Goal: Book appointment/travel/reservation

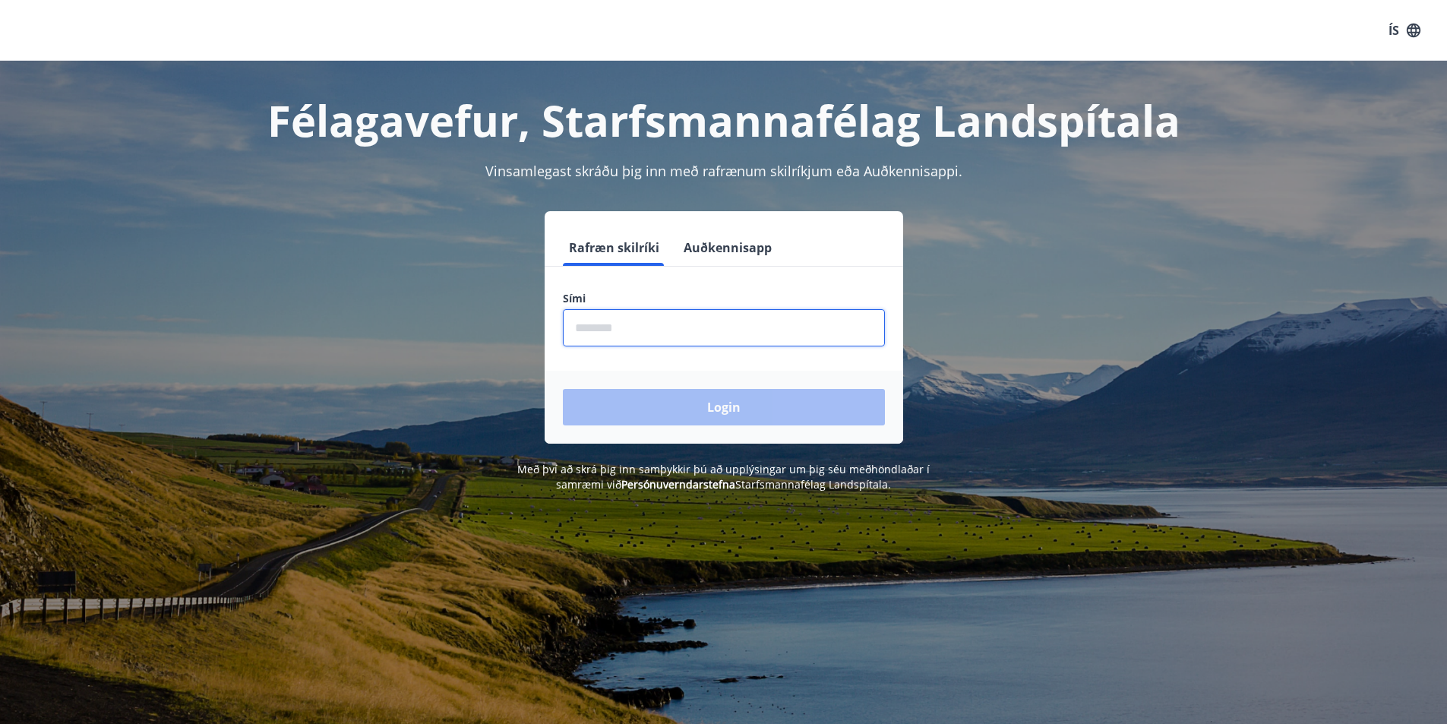
click at [605, 336] on input "phone" at bounding box center [724, 327] width 322 height 37
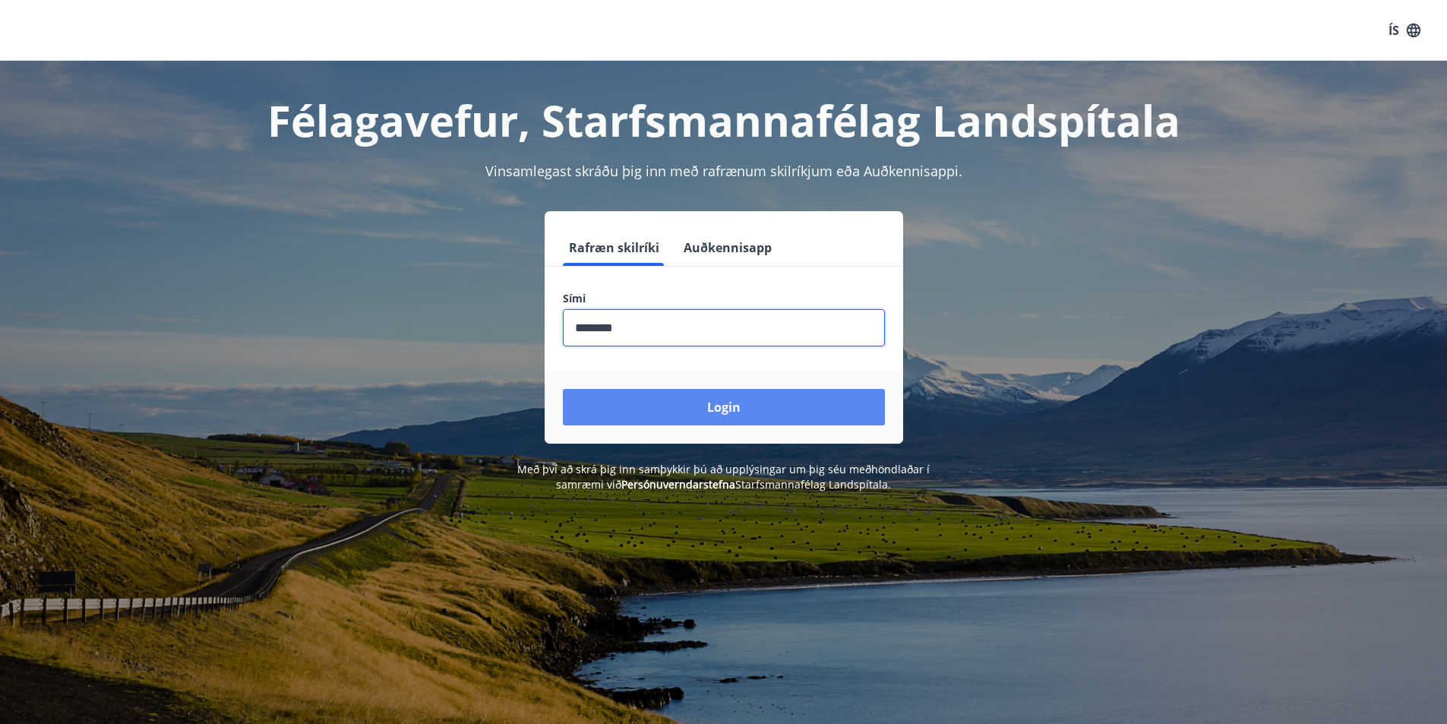
type input "********"
click at [730, 403] on button "Login" at bounding box center [724, 407] width 322 height 36
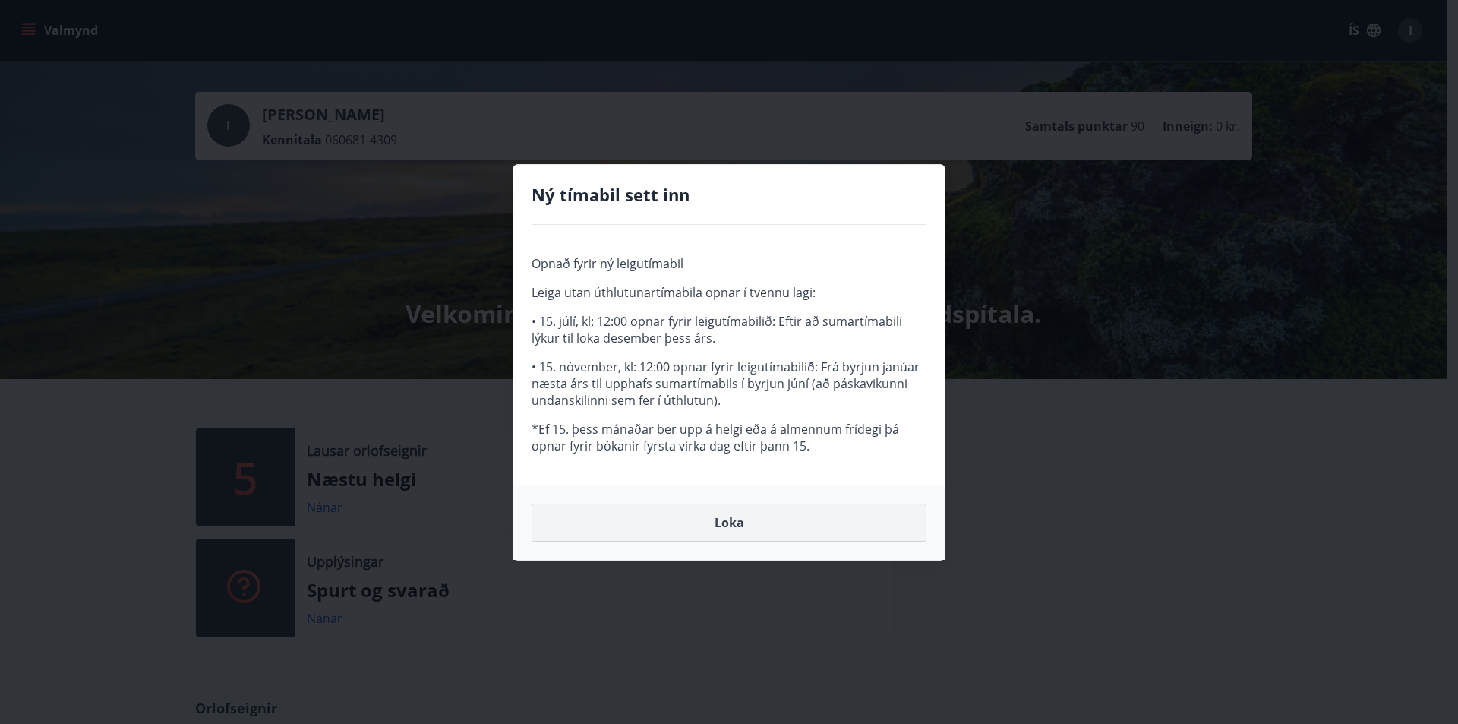
click at [725, 524] on button "Loka" at bounding box center [729, 523] width 395 height 38
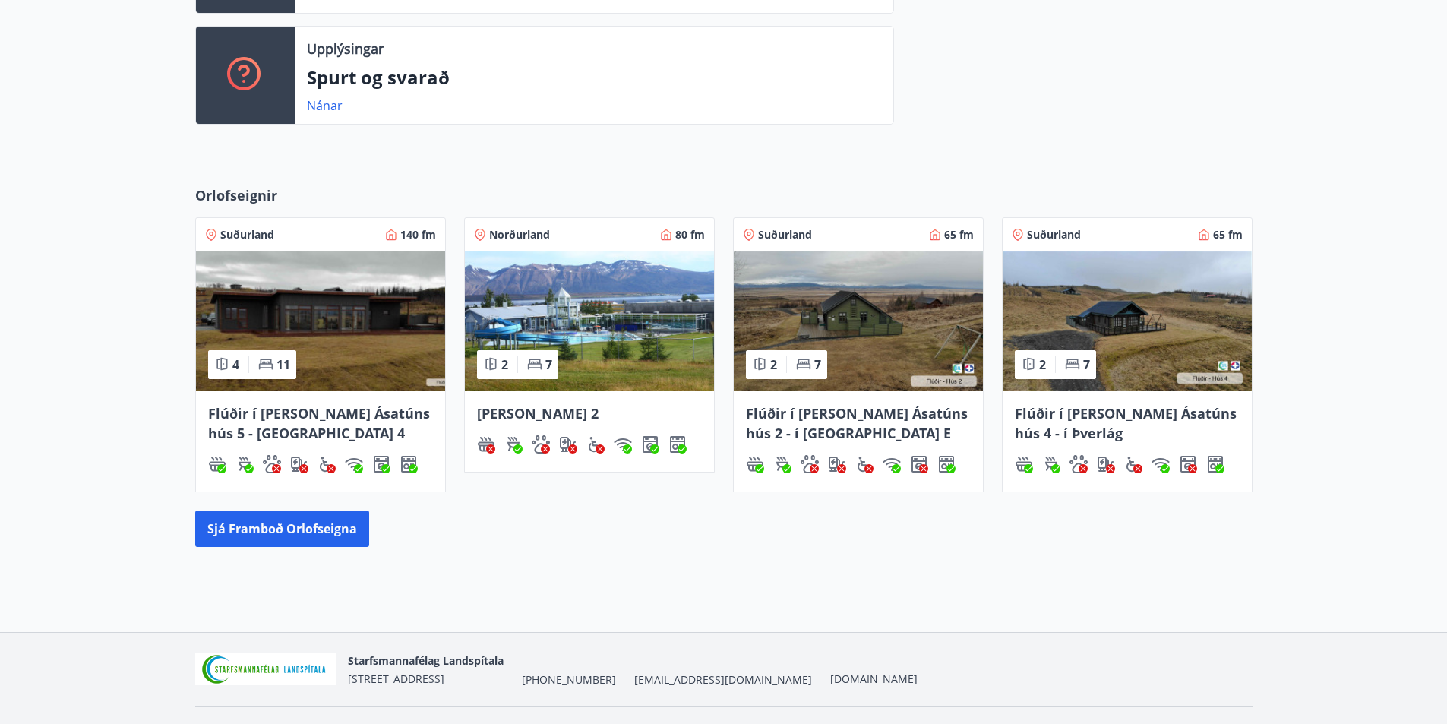
scroll to position [532, 0]
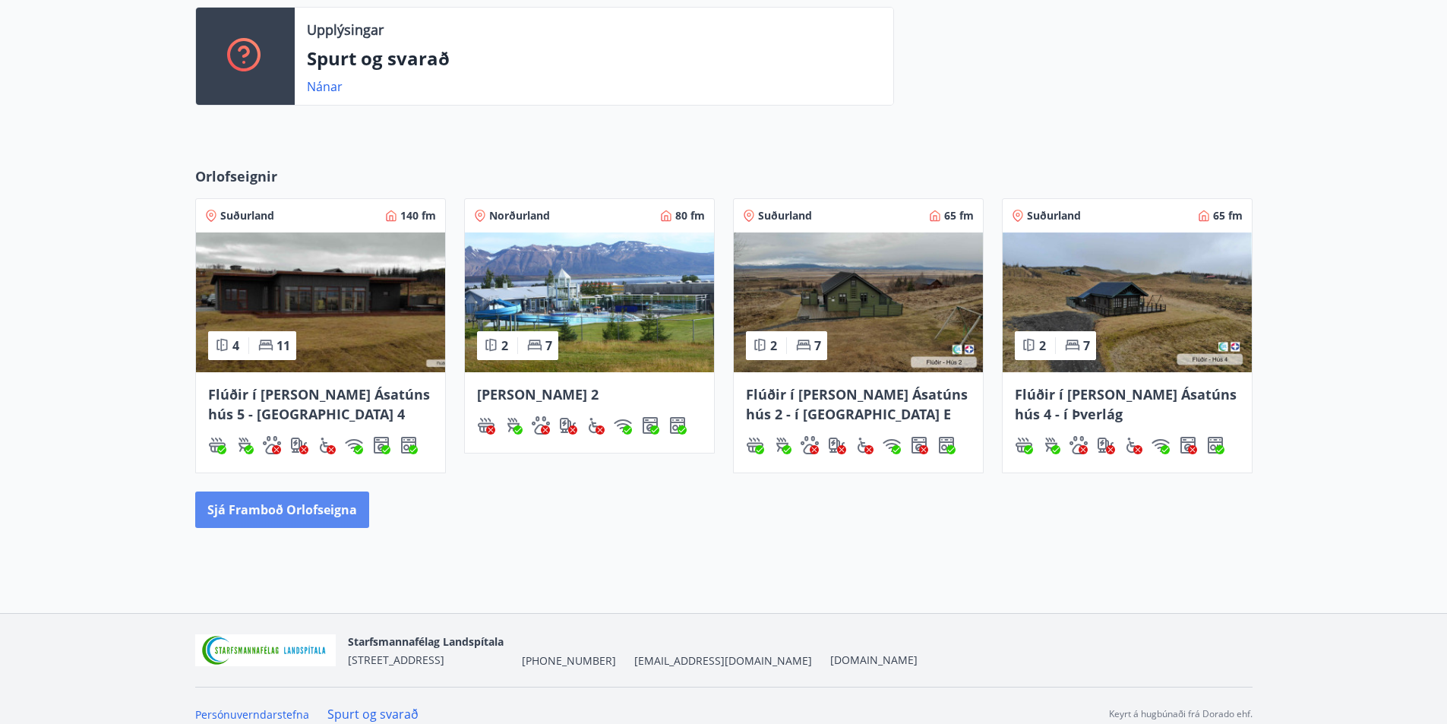
click at [279, 504] on button "Sjá framboð orlofseigna" at bounding box center [282, 509] width 174 height 36
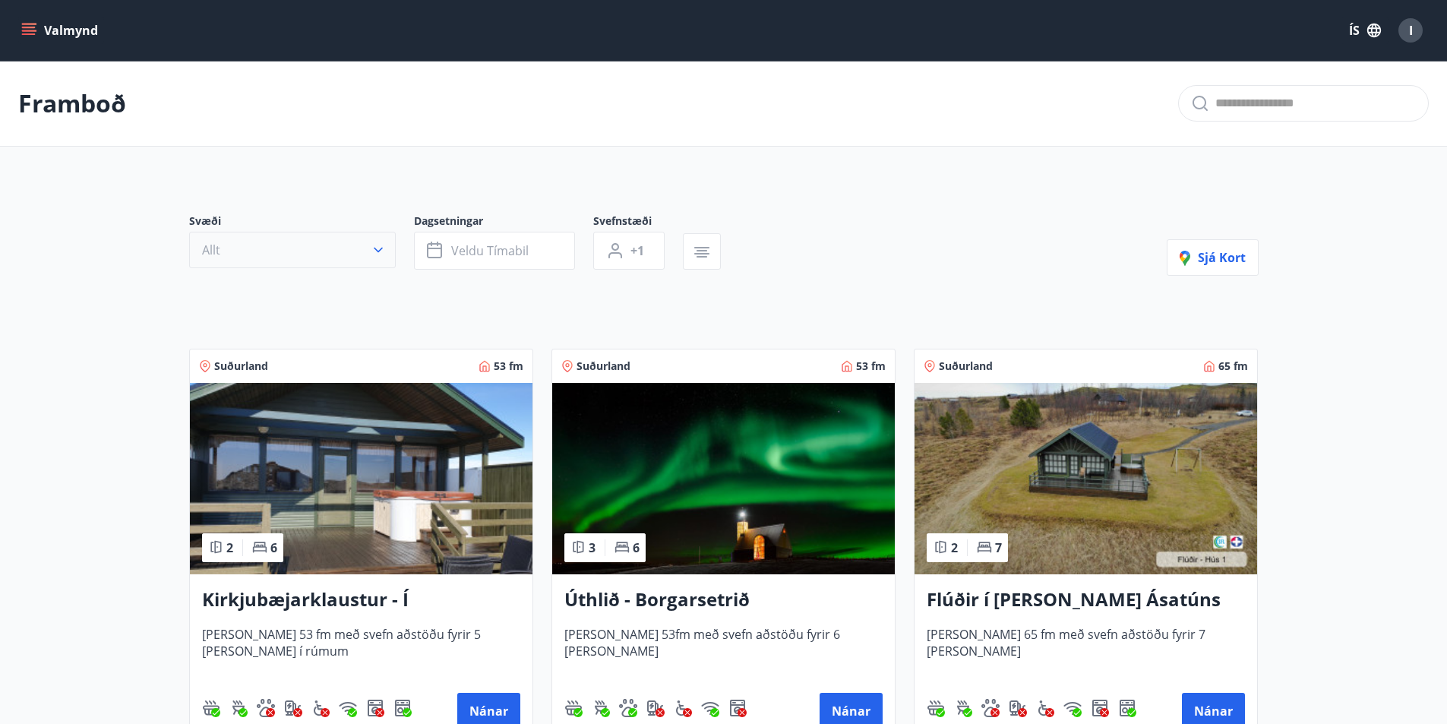
click at [372, 251] on icon "button" at bounding box center [378, 249] width 15 height 15
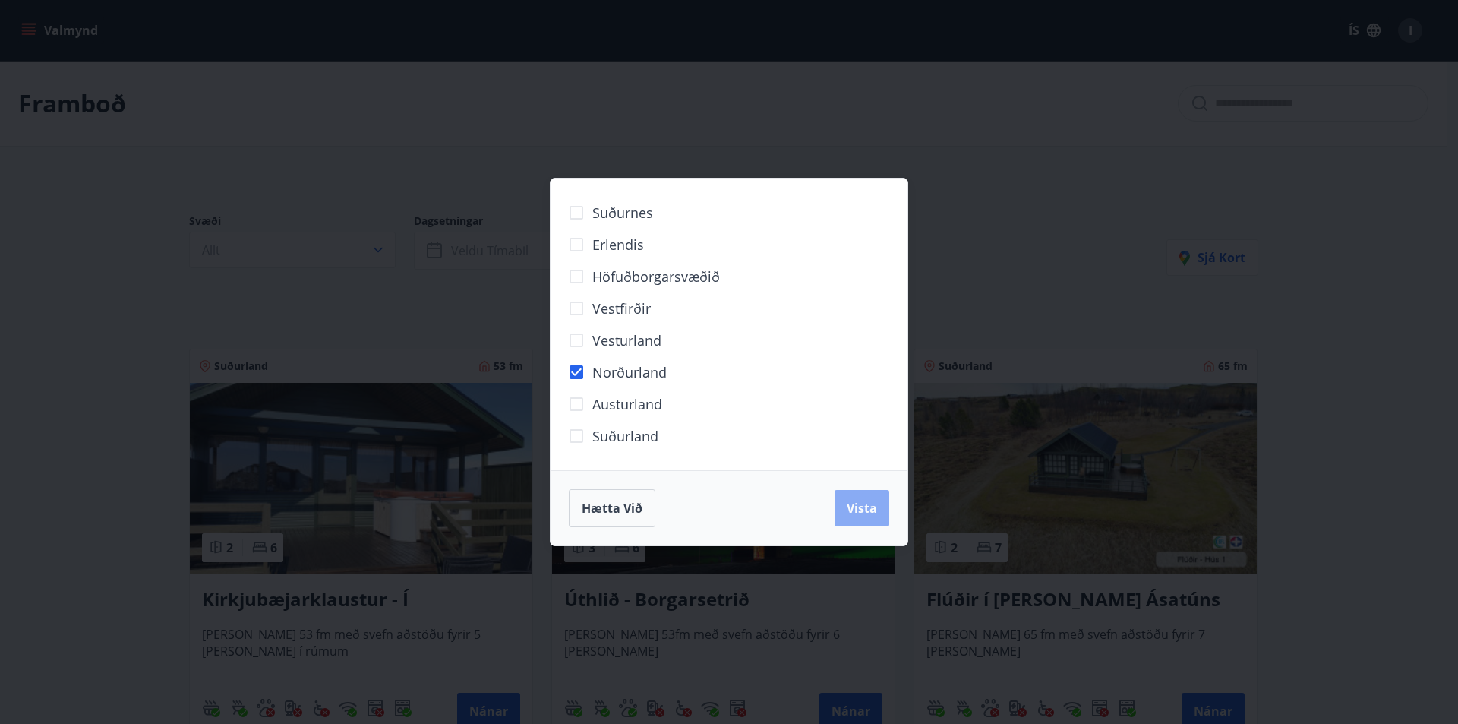
click at [867, 510] on span "Vista" at bounding box center [862, 508] width 30 height 17
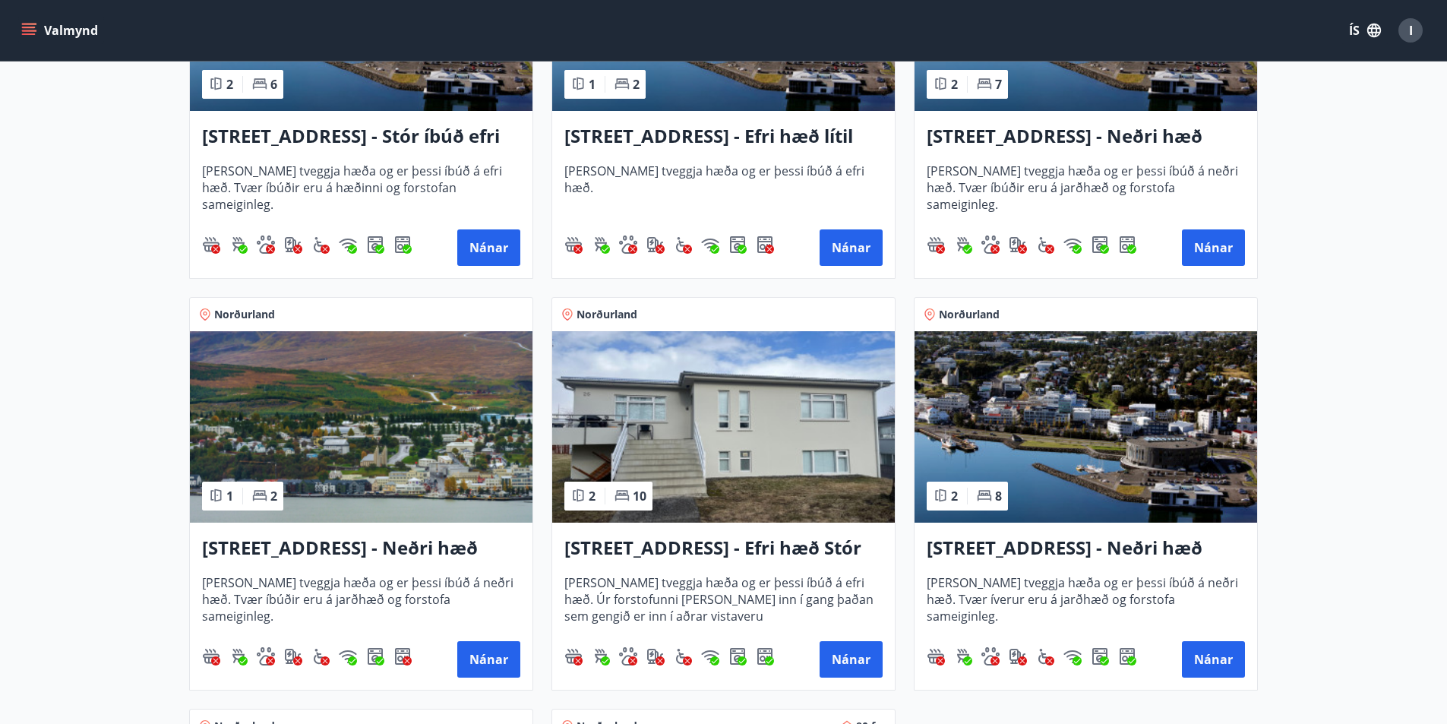
scroll to position [304, 0]
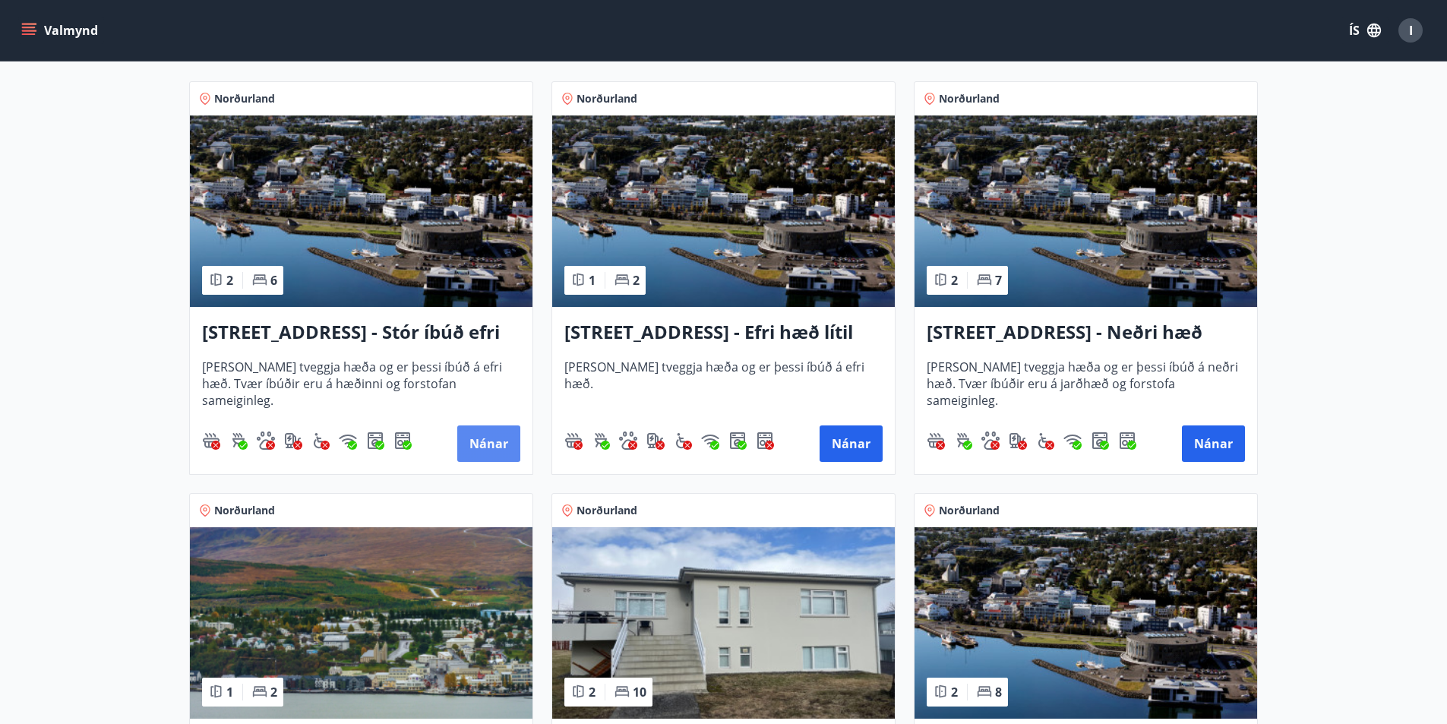
click at [508, 439] on button "Nánar" at bounding box center [488, 443] width 63 height 36
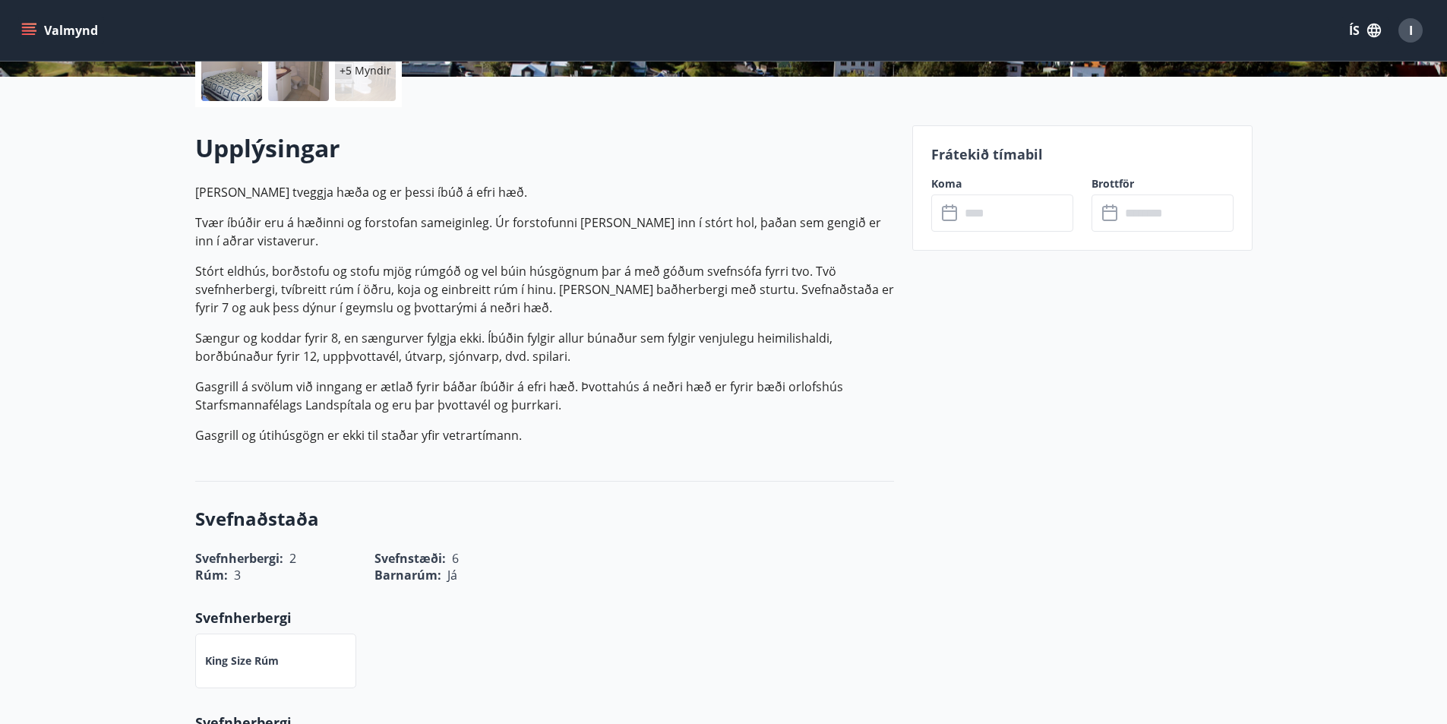
scroll to position [380, 0]
click at [946, 214] on icon at bounding box center [951, 213] width 18 height 18
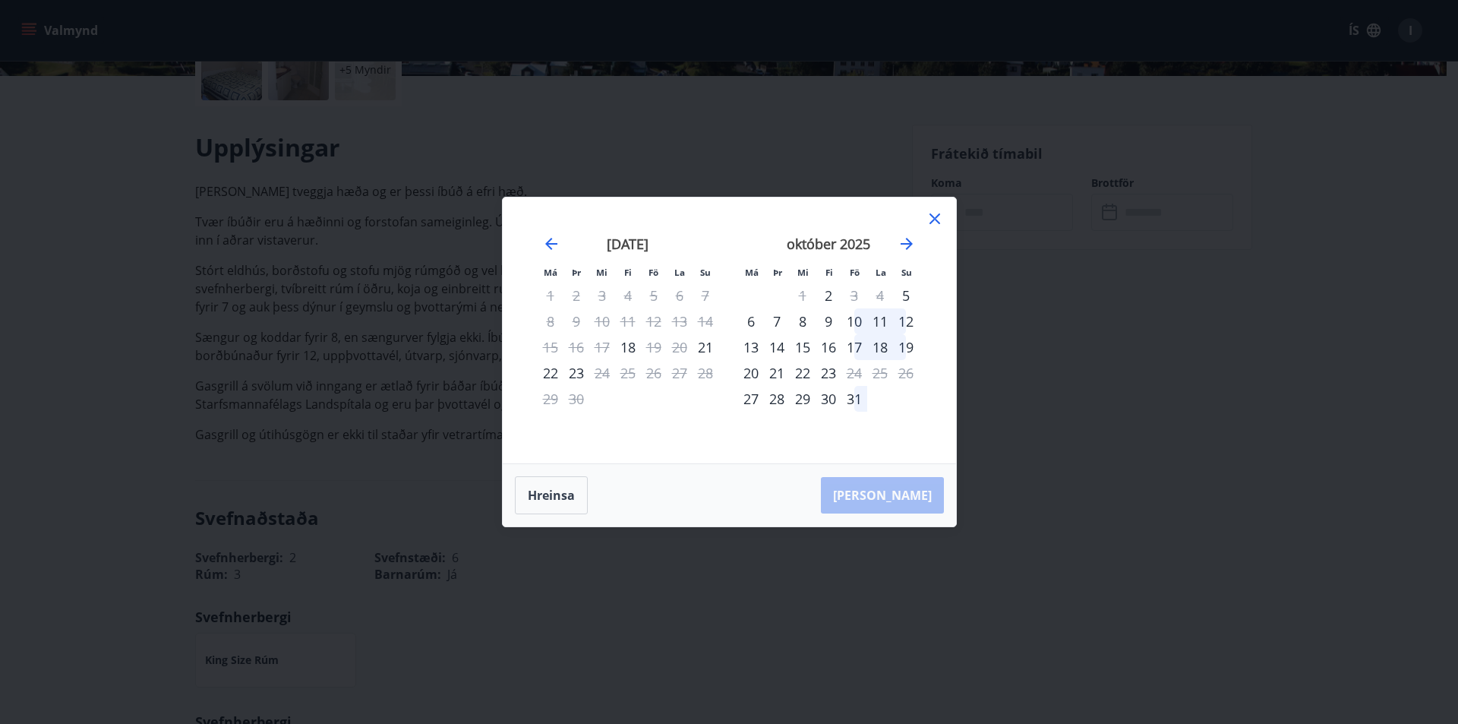
click at [933, 222] on icon at bounding box center [935, 219] width 18 height 18
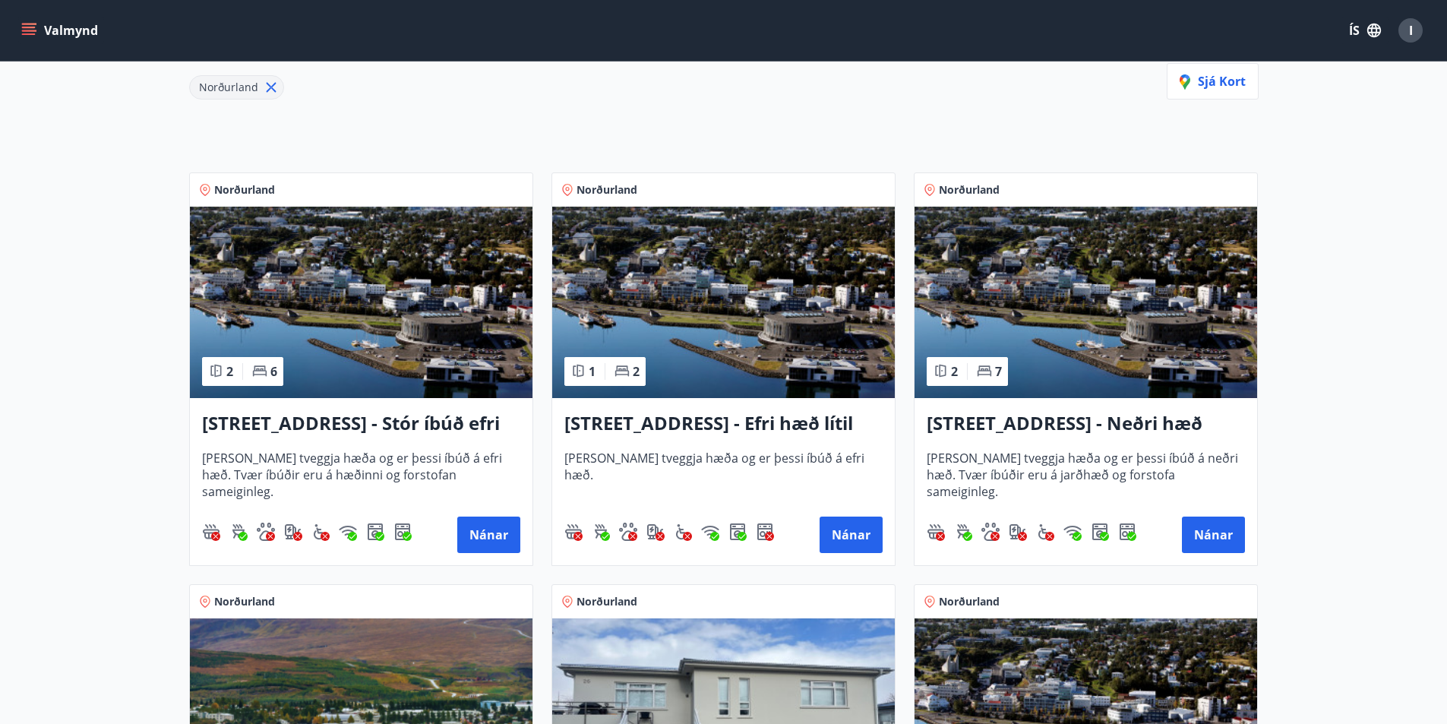
scroll to position [228, 0]
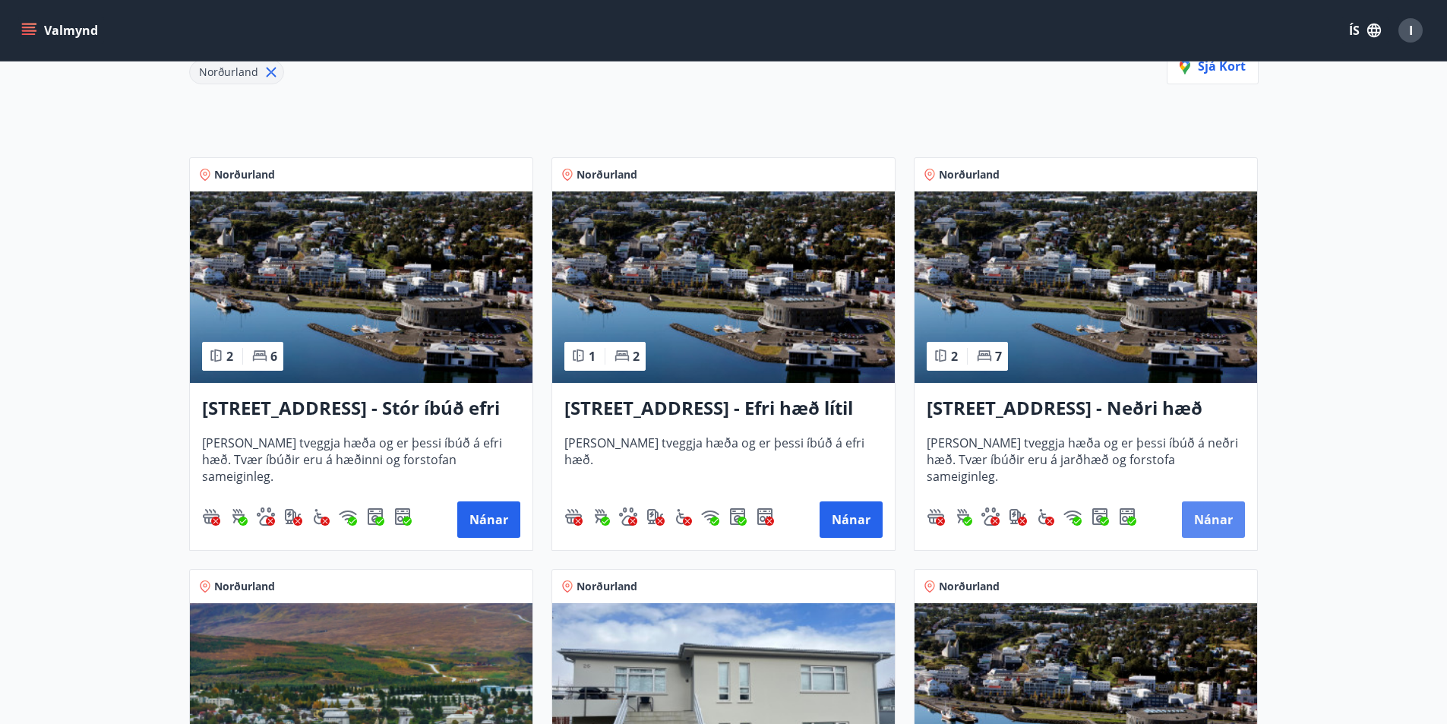
click at [1223, 514] on button "Nánar" at bounding box center [1213, 519] width 63 height 36
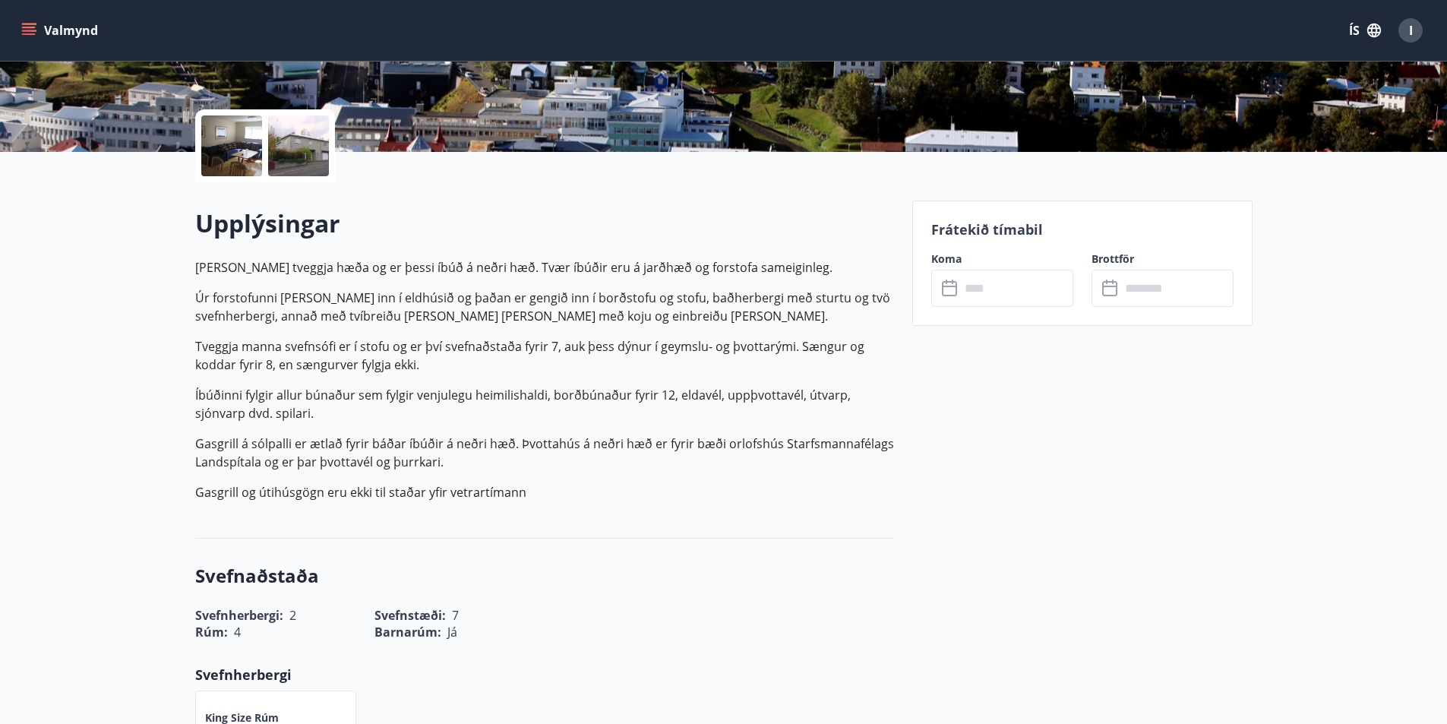
scroll to position [380, 0]
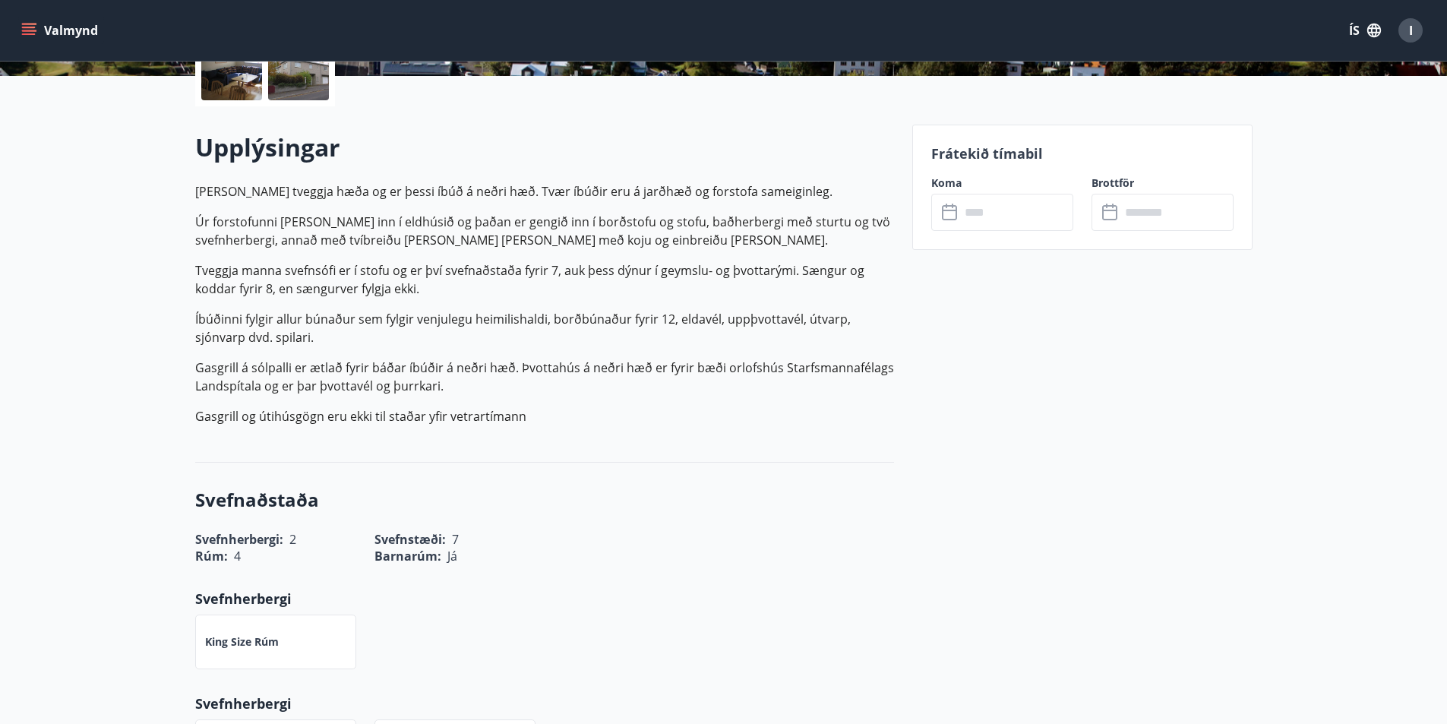
click at [952, 223] on div "​ ​" at bounding box center [1002, 212] width 142 height 37
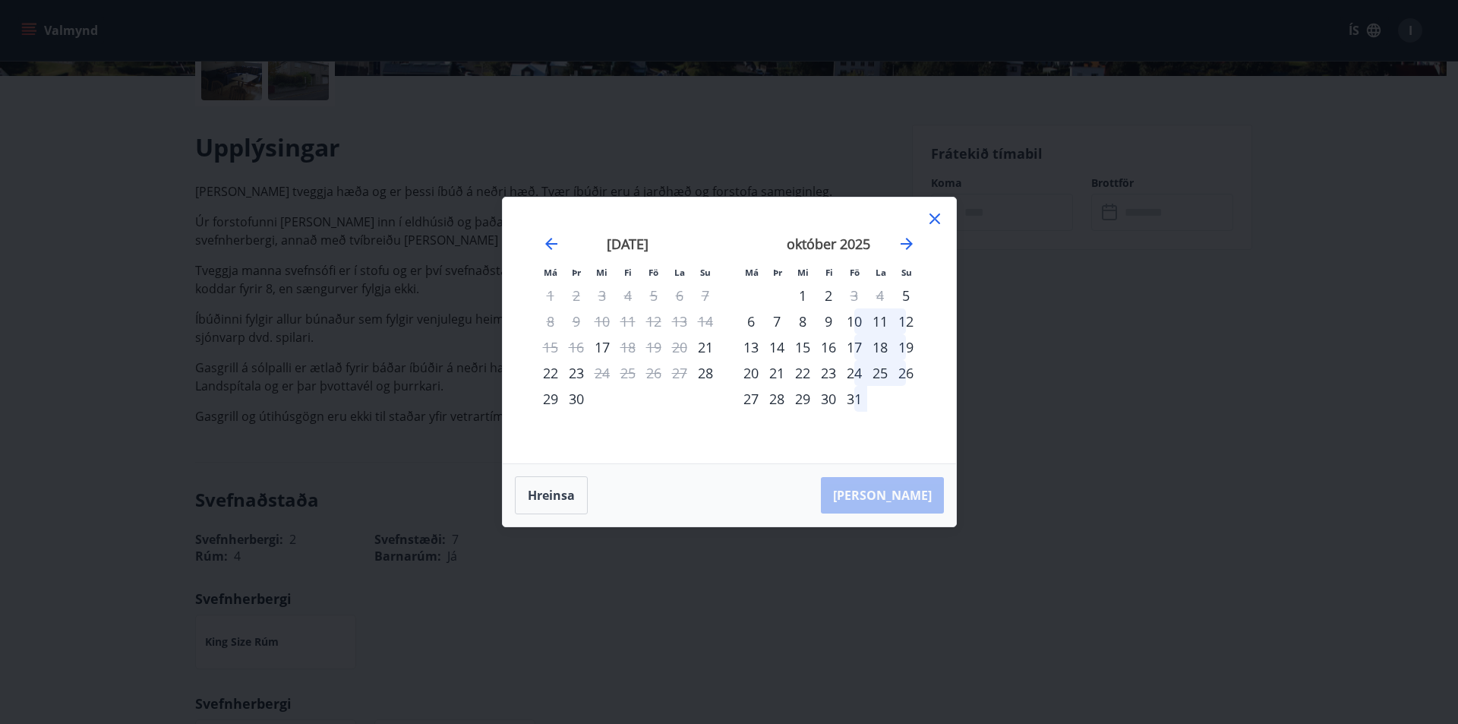
click at [931, 219] on icon at bounding box center [935, 219] width 18 height 18
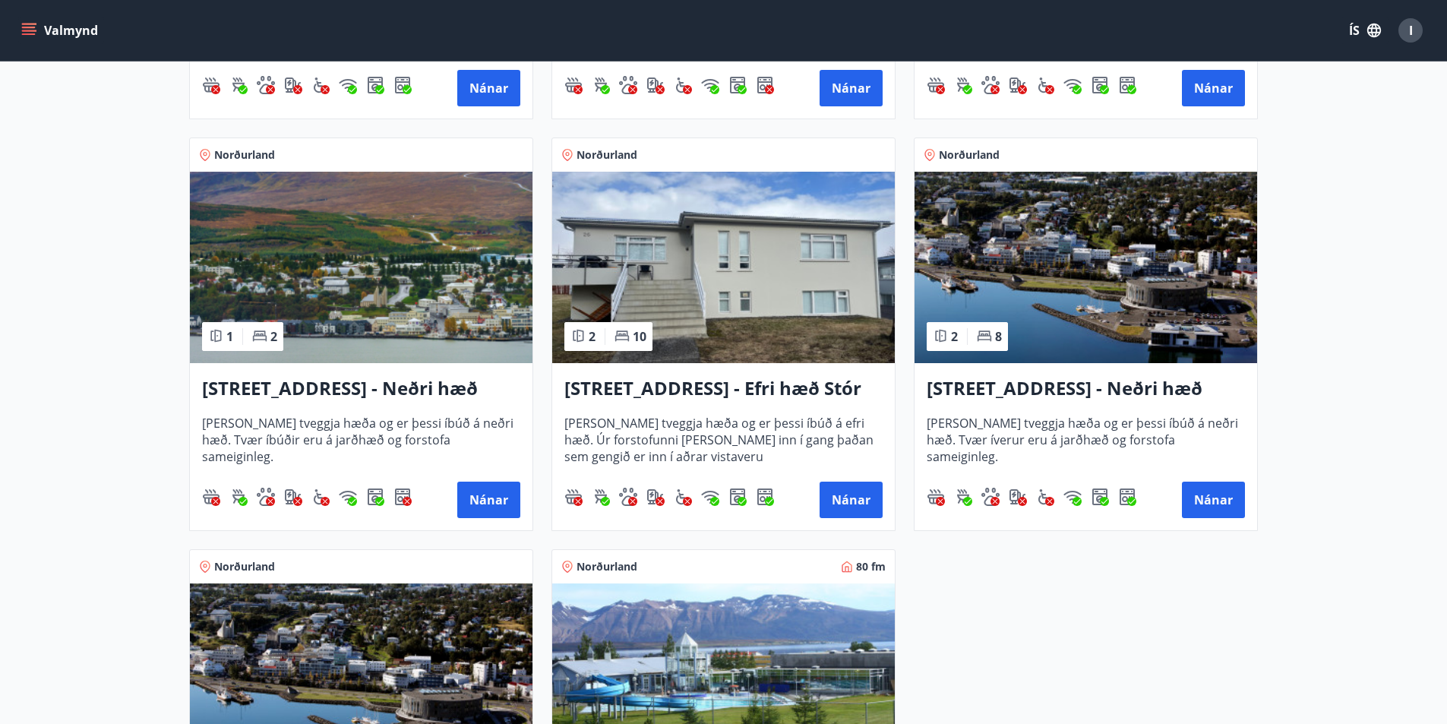
scroll to position [684, 0]
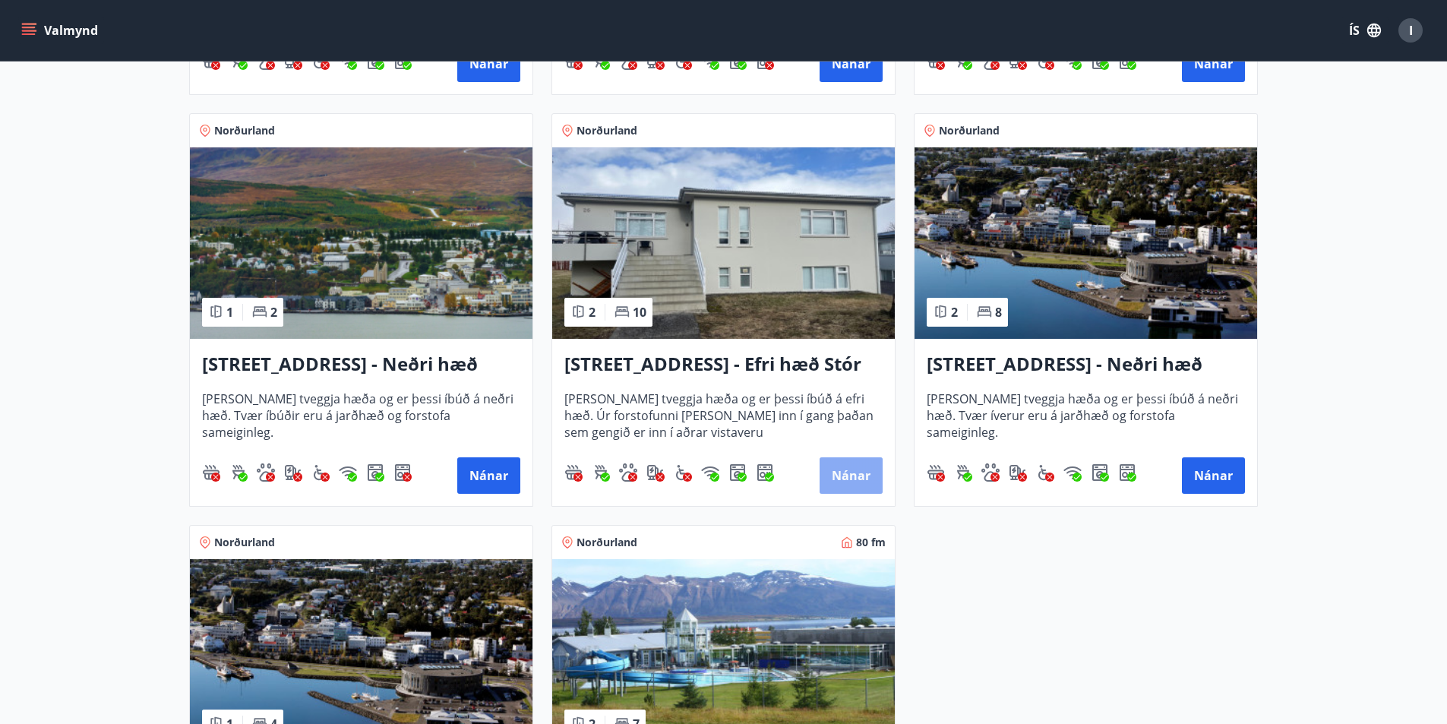
click at [847, 478] on button "Nánar" at bounding box center [850, 475] width 63 height 36
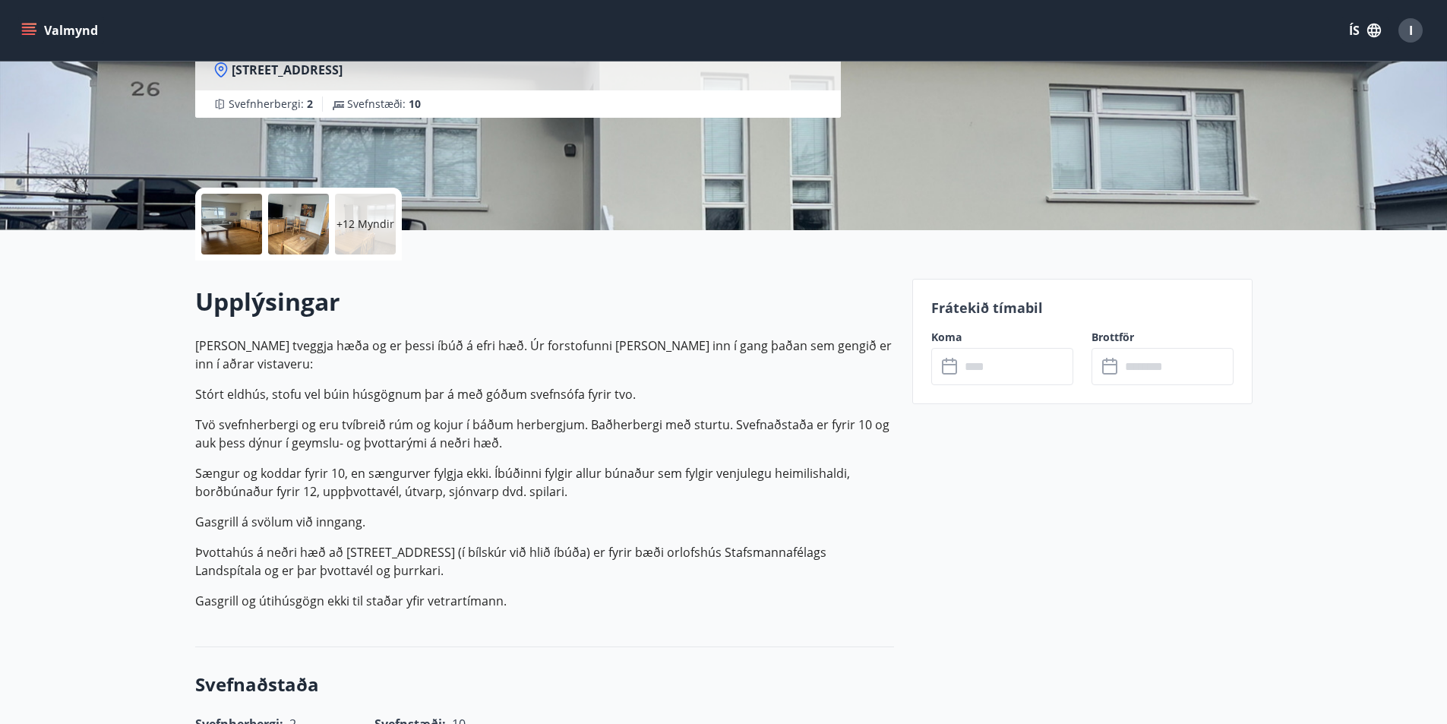
scroll to position [228, 0]
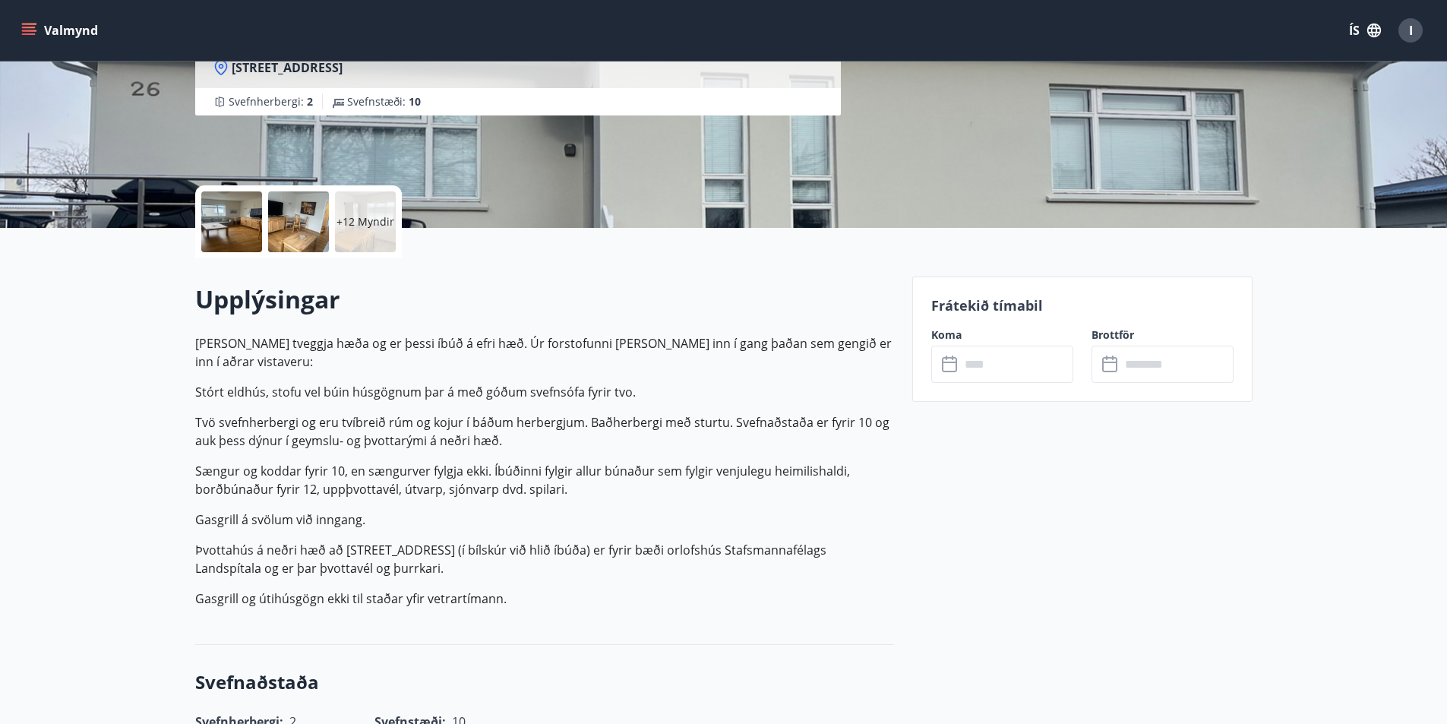
click at [954, 371] on icon at bounding box center [949, 364] width 15 height 15
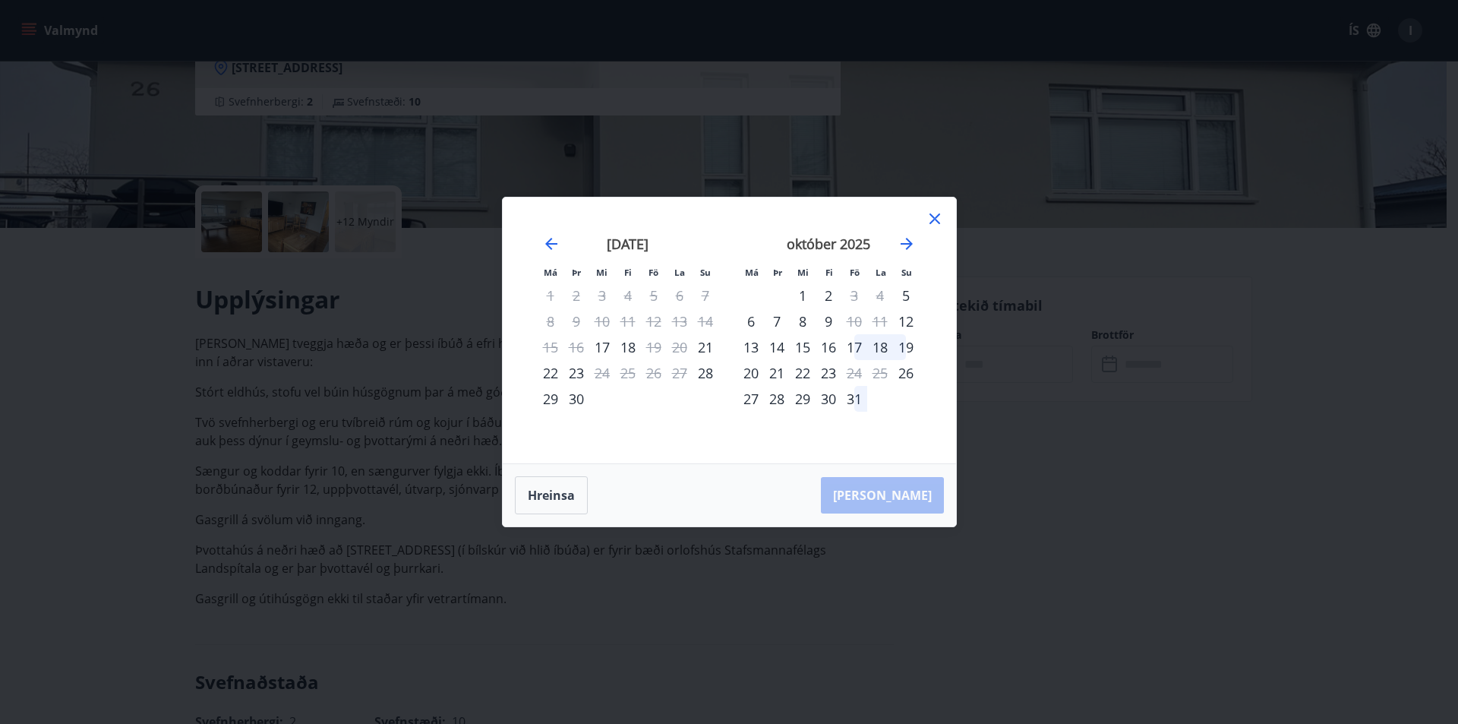
click at [936, 219] on icon at bounding box center [935, 219] width 18 height 18
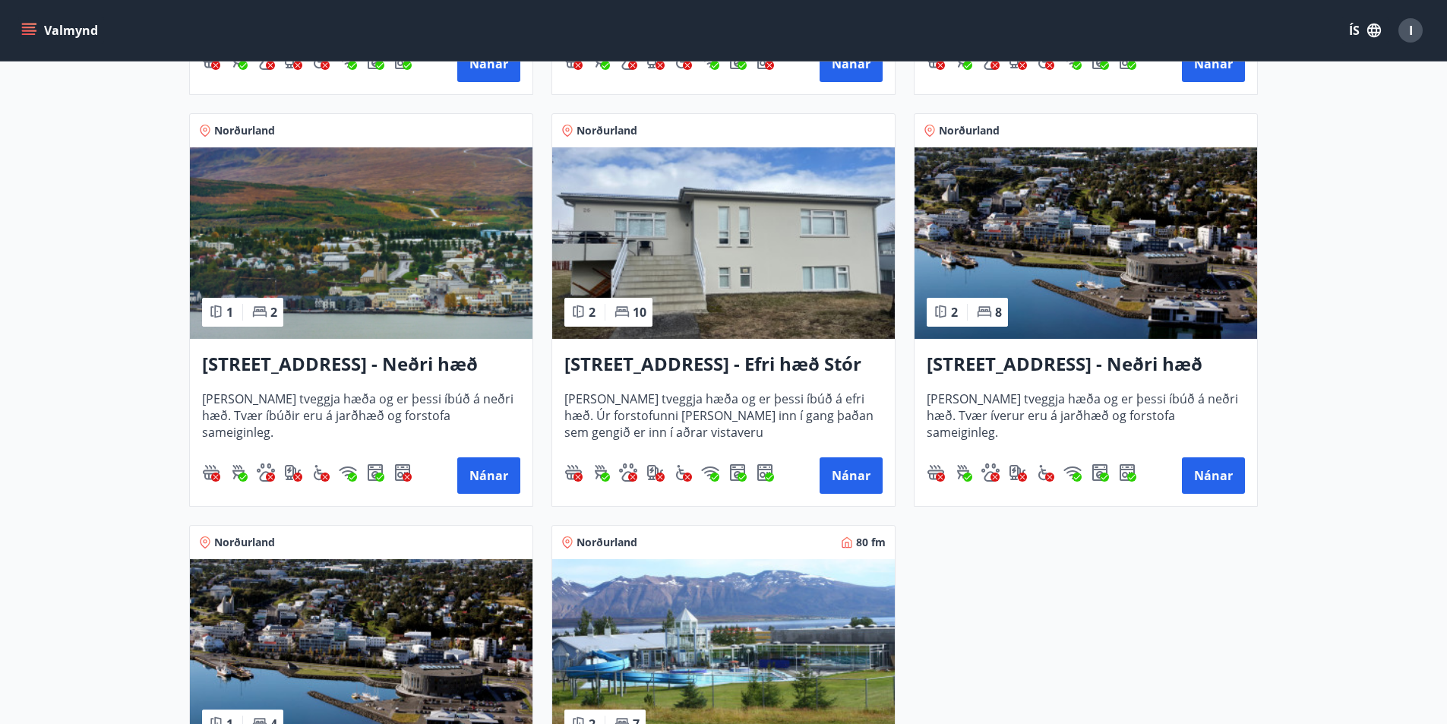
scroll to position [759, 0]
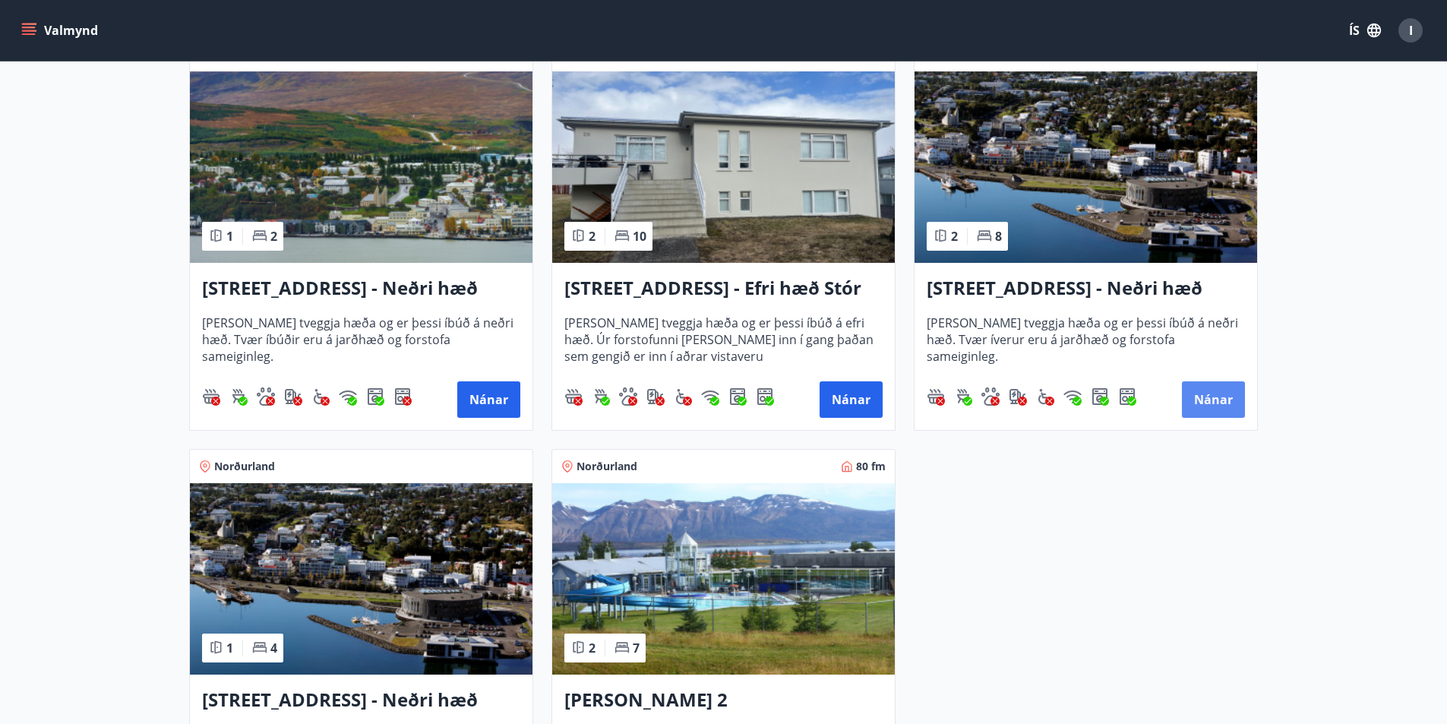
click at [1225, 398] on button "Nánar" at bounding box center [1213, 399] width 63 height 36
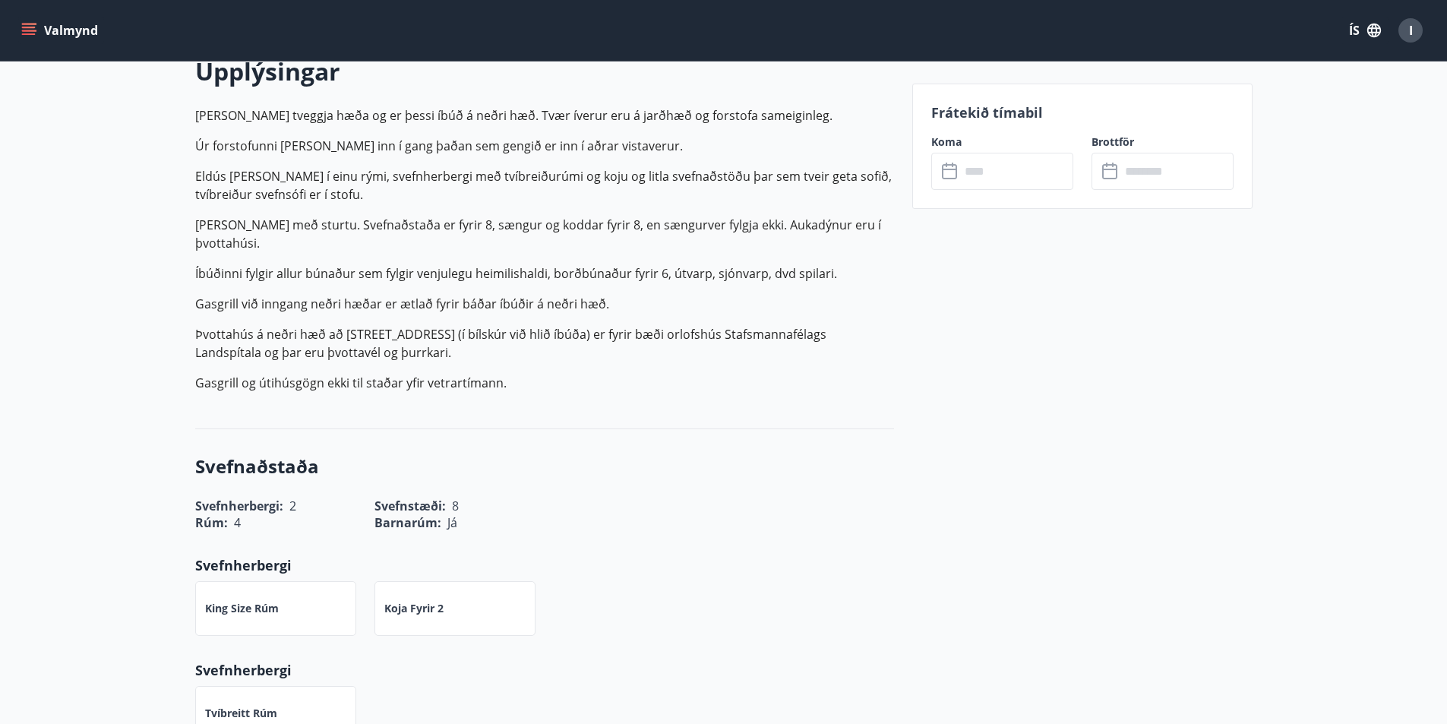
scroll to position [152, 0]
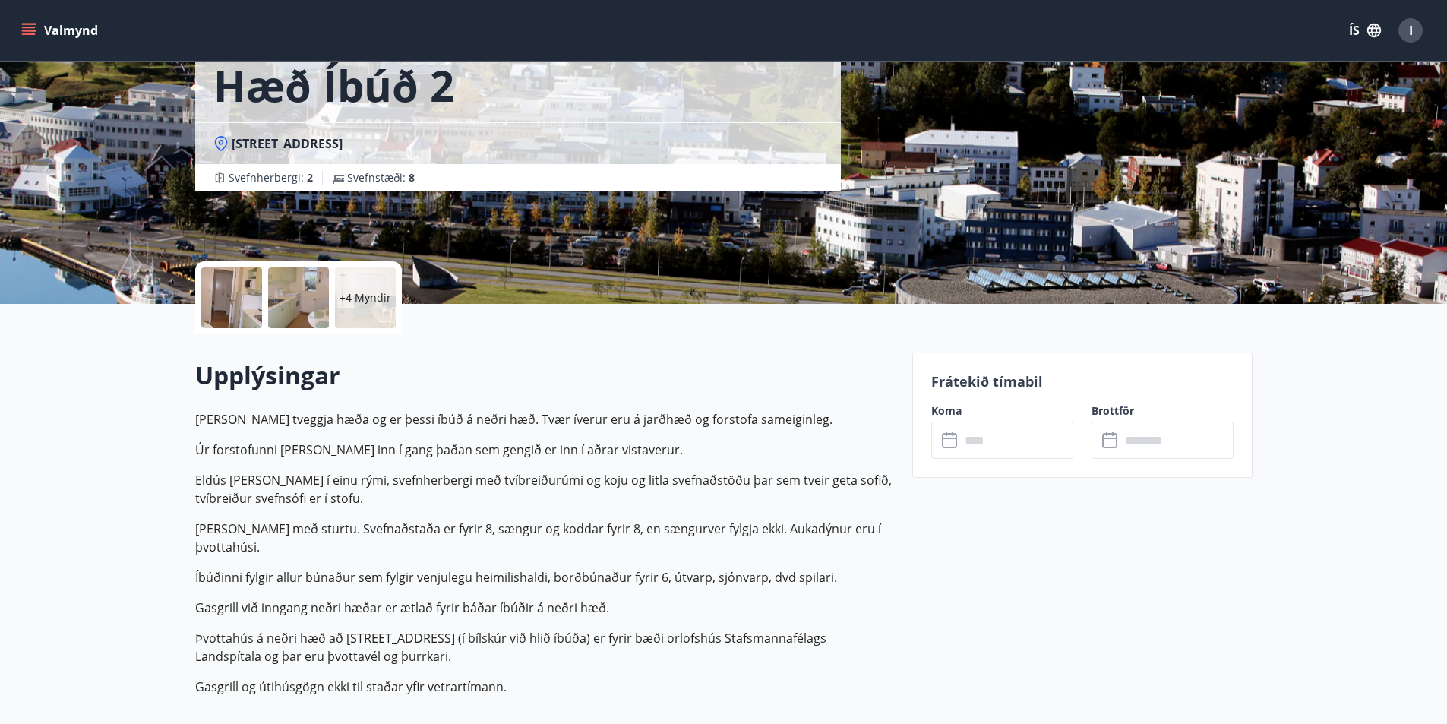
click at [952, 440] on icon at bounding box center [951, 440] width 18 height 18
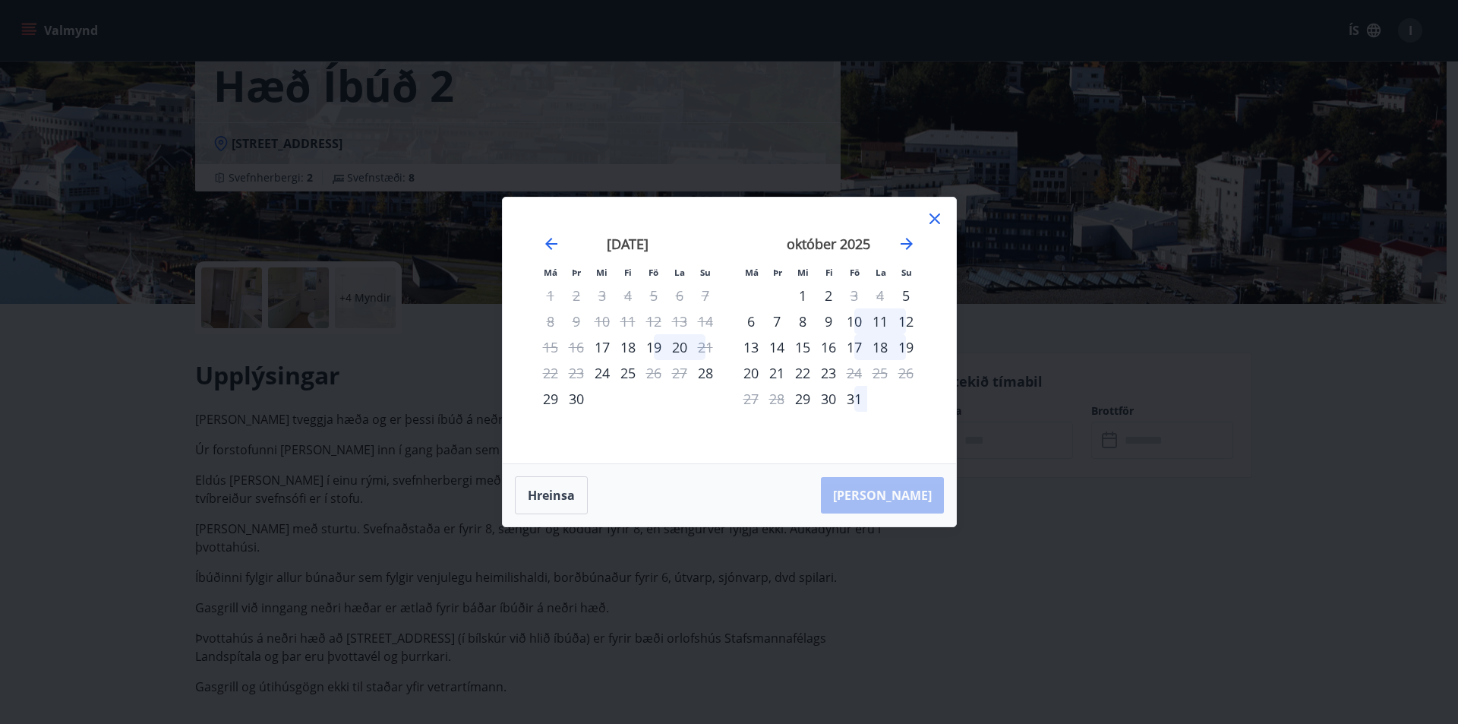
click at [937, 220] on icon at bounding box center [935, 219] width 18 height 18
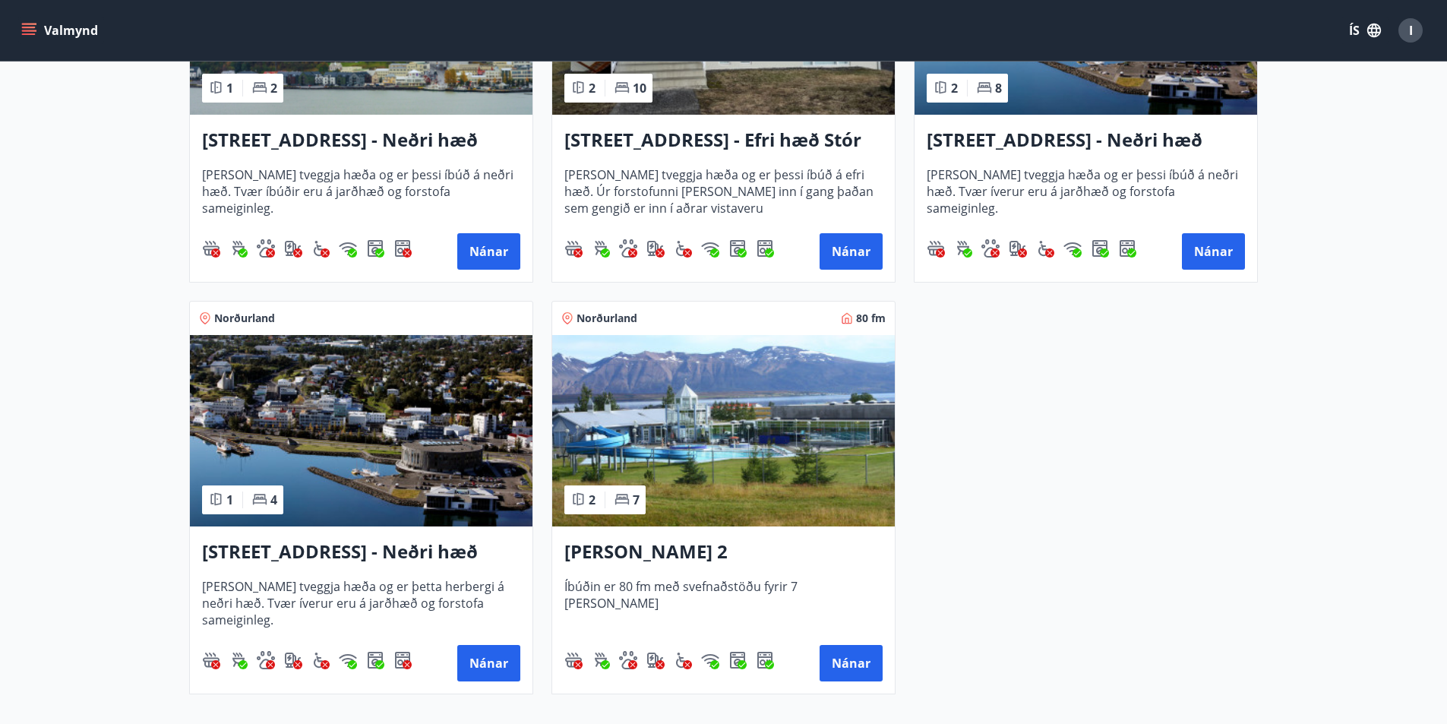
scroll to position [911, 0]
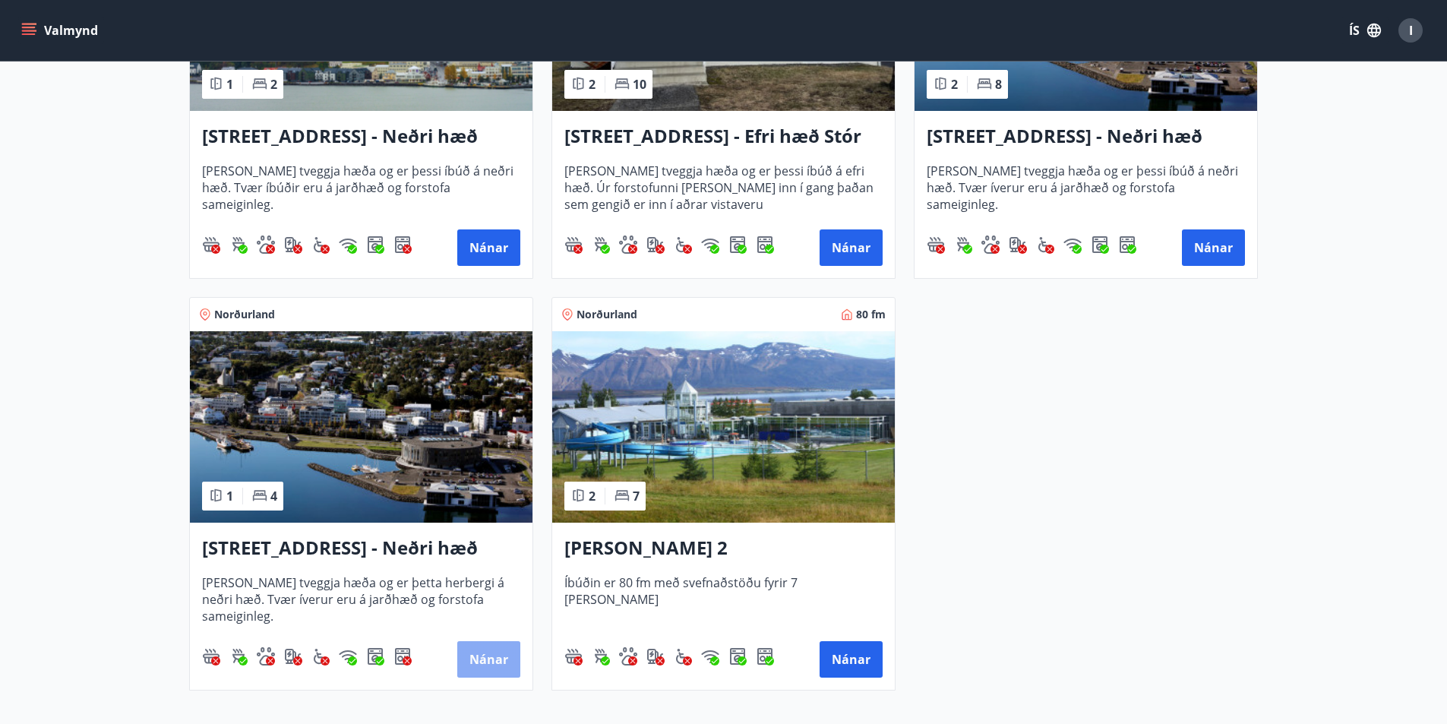
click at [482, 653] on button "Nánar" at bounding box center [488, 659] width 63 height 36
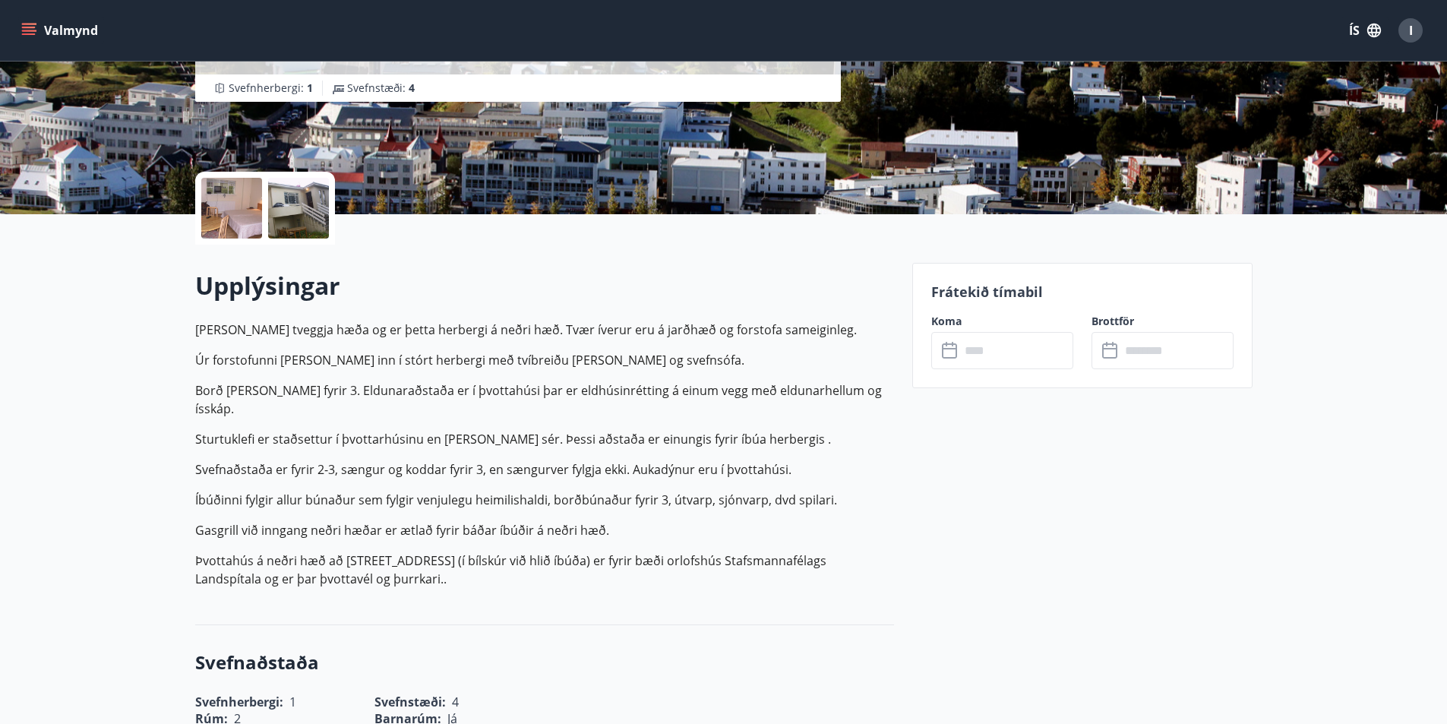
scroll to position [228, 0]
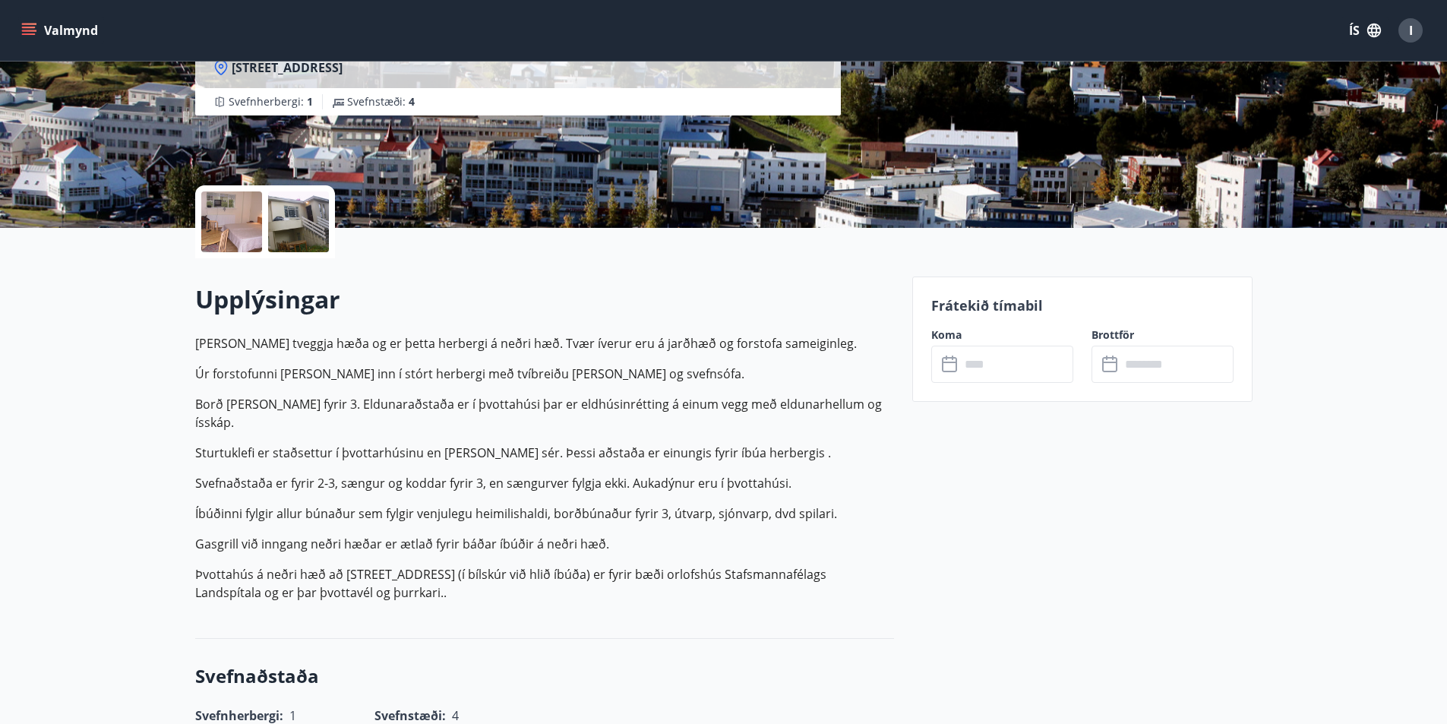
click at [960, 365] on input "text" at bounding box center [1016, 364] width 113 height 37
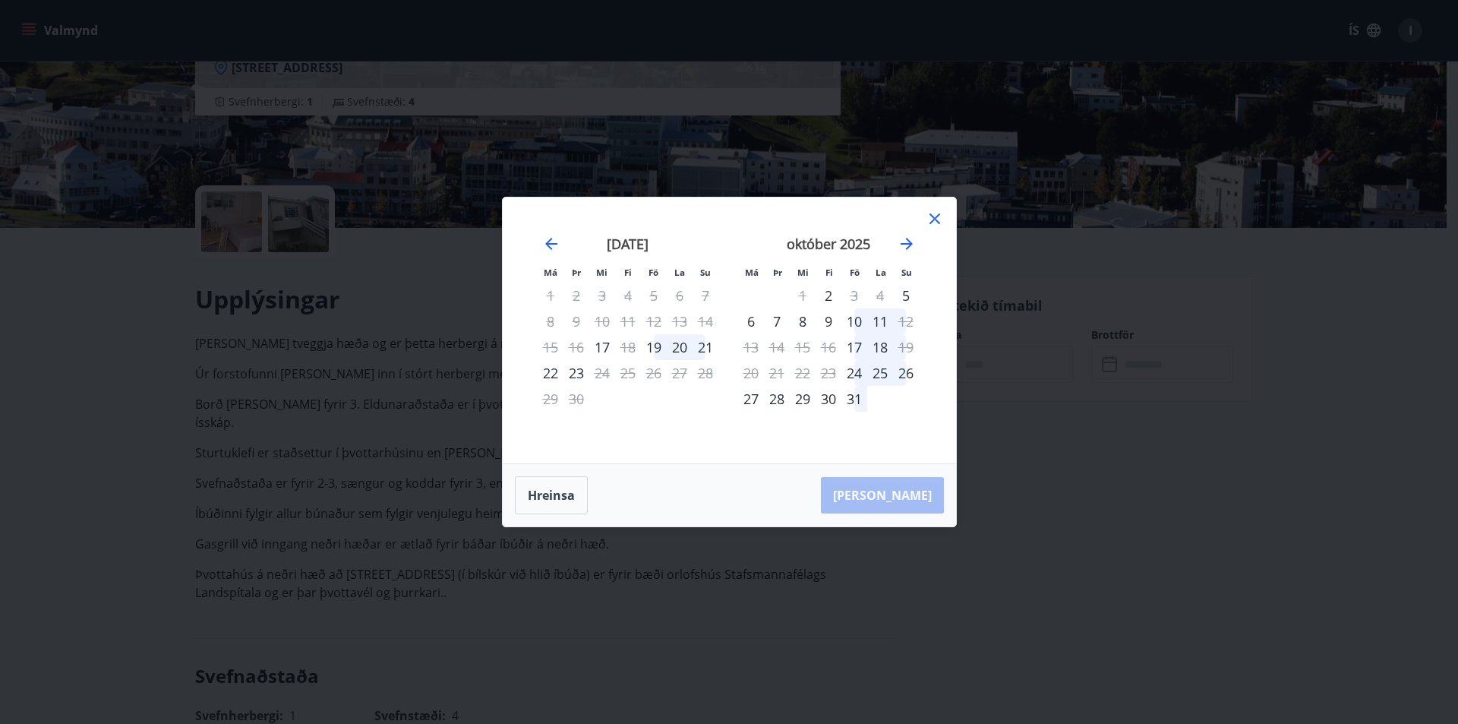
click at [934, 215] on icon at bounding box center [935, 219] width 18 height 18
